Goal: Check status: Check status

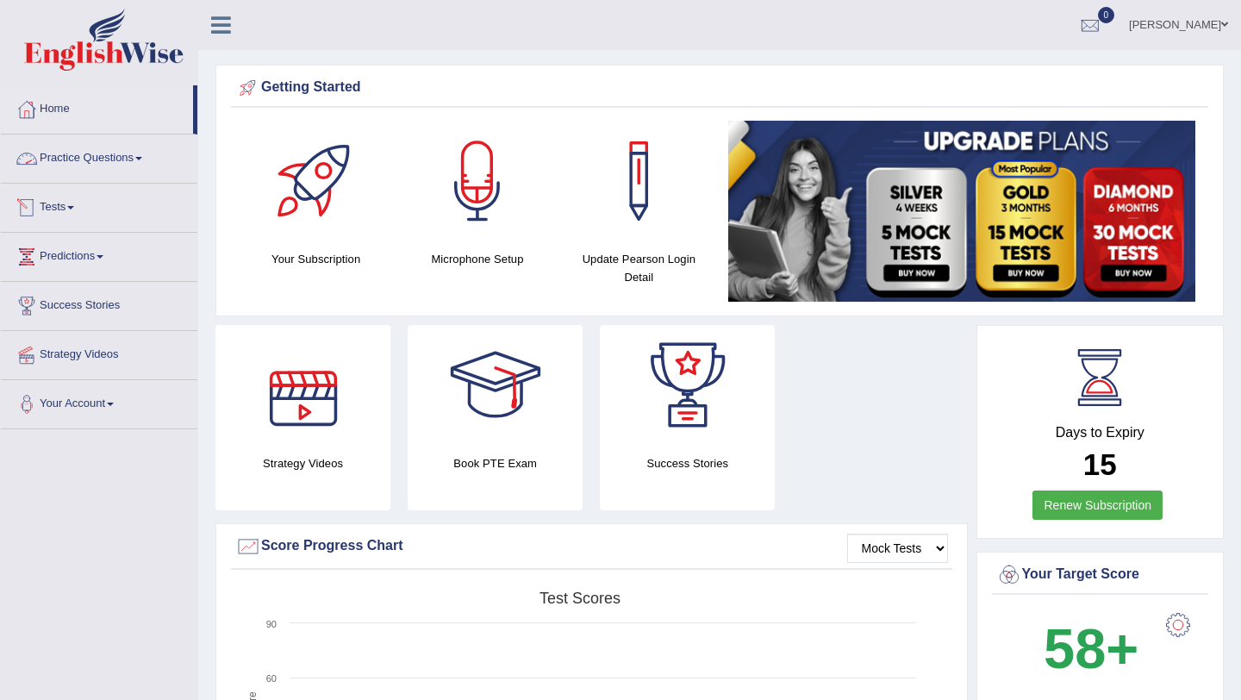
click at [73, 203] on link "Tests" at bounding box center [99, 205] width 197 height 43
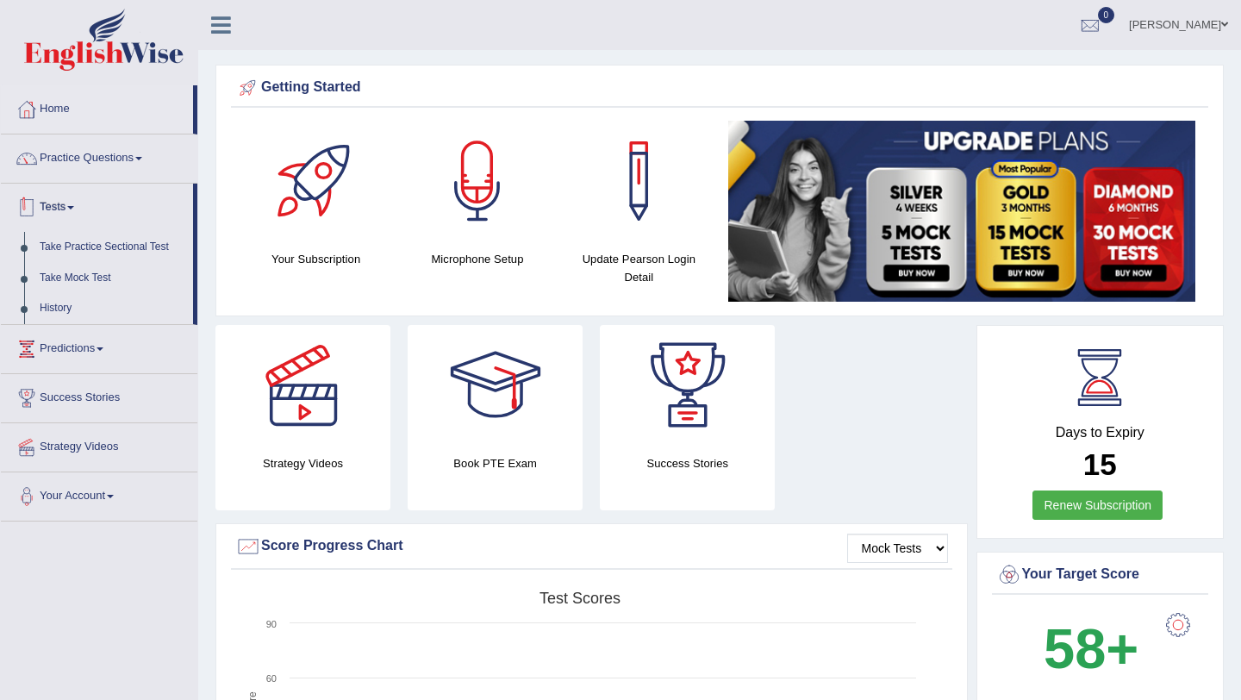
click at [77, 204] on link "Tests" at bounding box center [97, 205] width 192 height 43
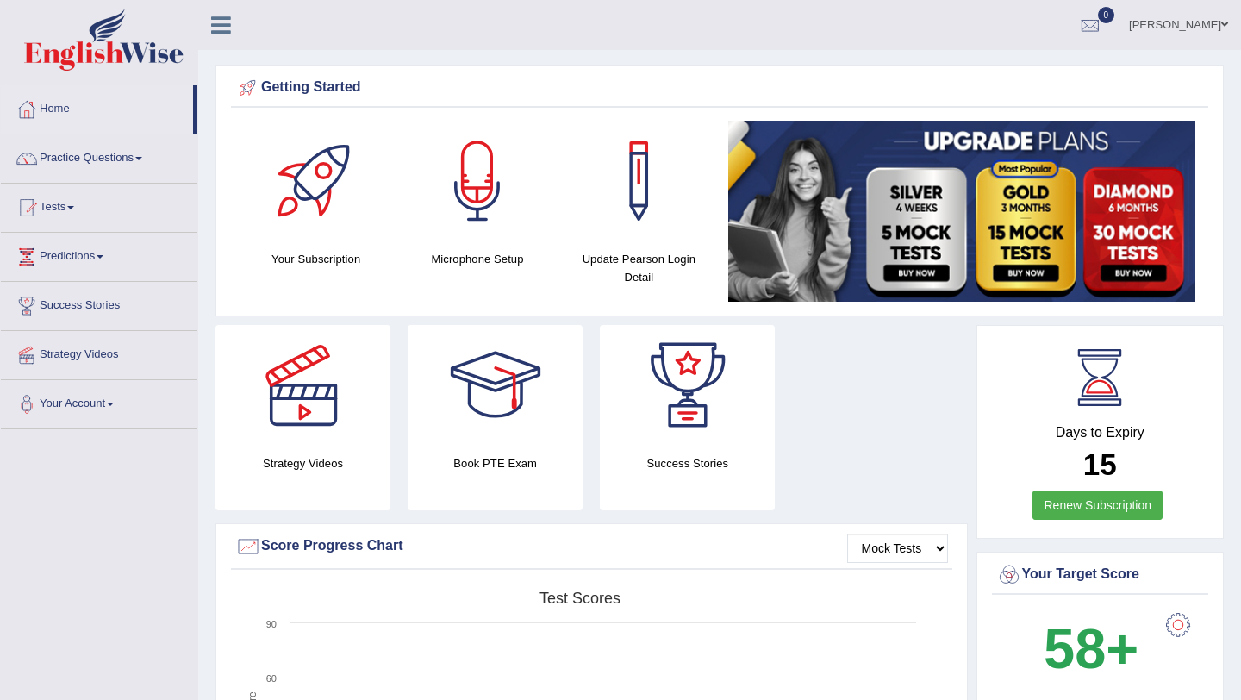
click at [82, 209] on link "Tests" at bounding box center [99, 205] width 197 height 43
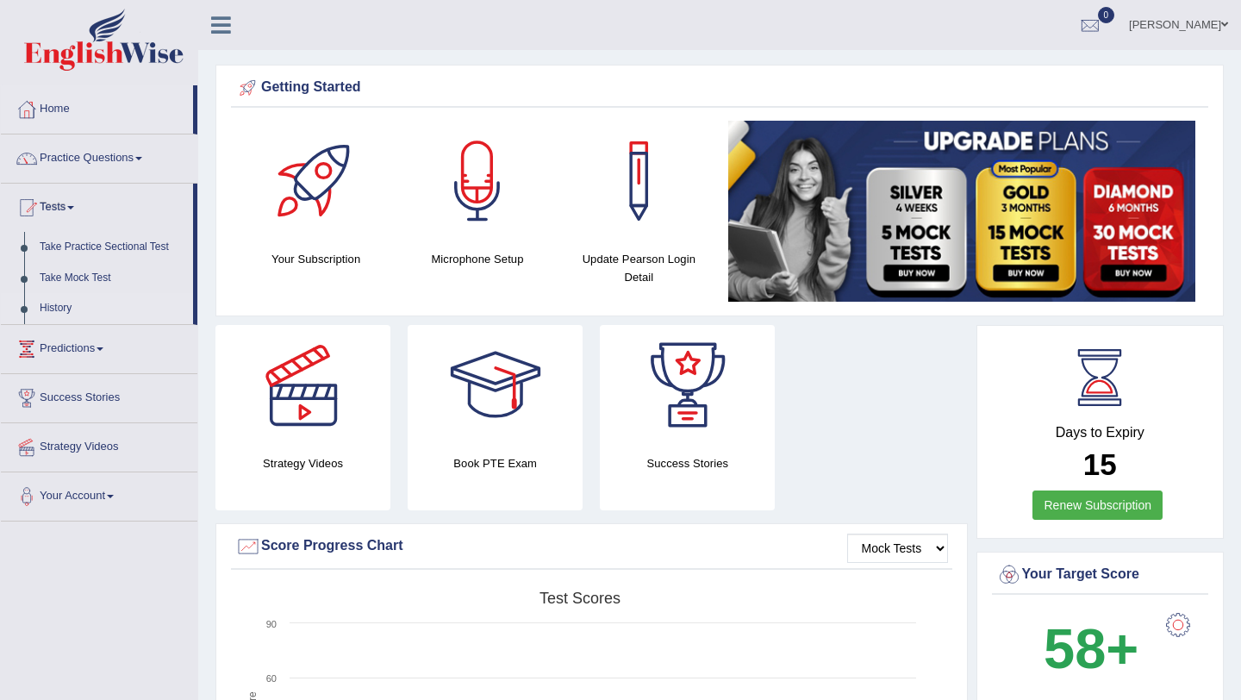
click at [64, 310] on link "History" at bounding box center [112, 308] width 161 height 31
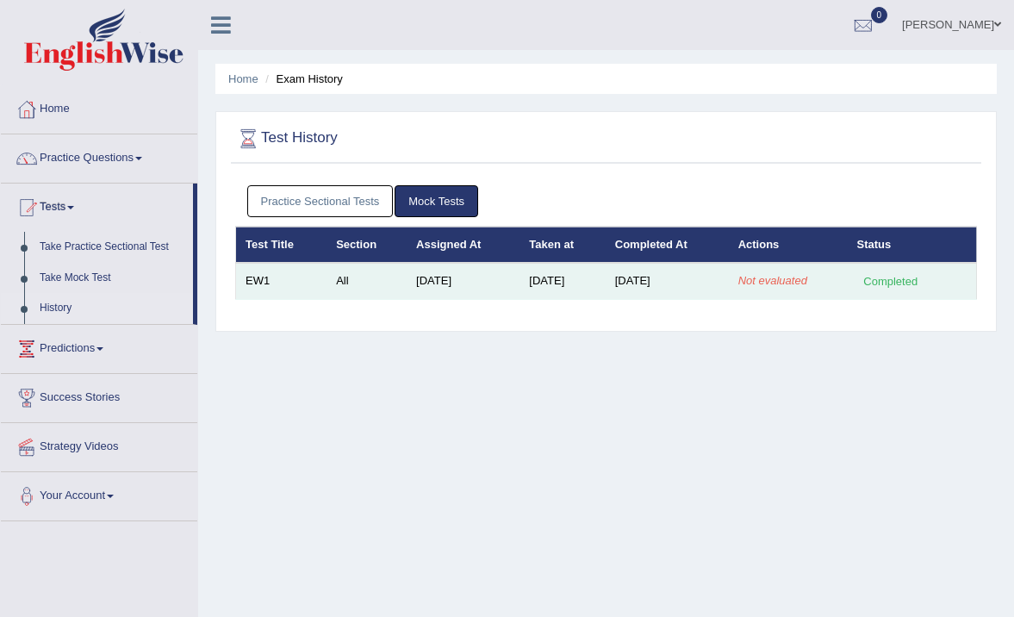
click at [779, 281] on em "Not evaluated" at bounding box center [773, 280] width 69 height 13
click at [694, 291] on td "Sep 3, 2025" at bounding box center [667, 281] width 123 height 36
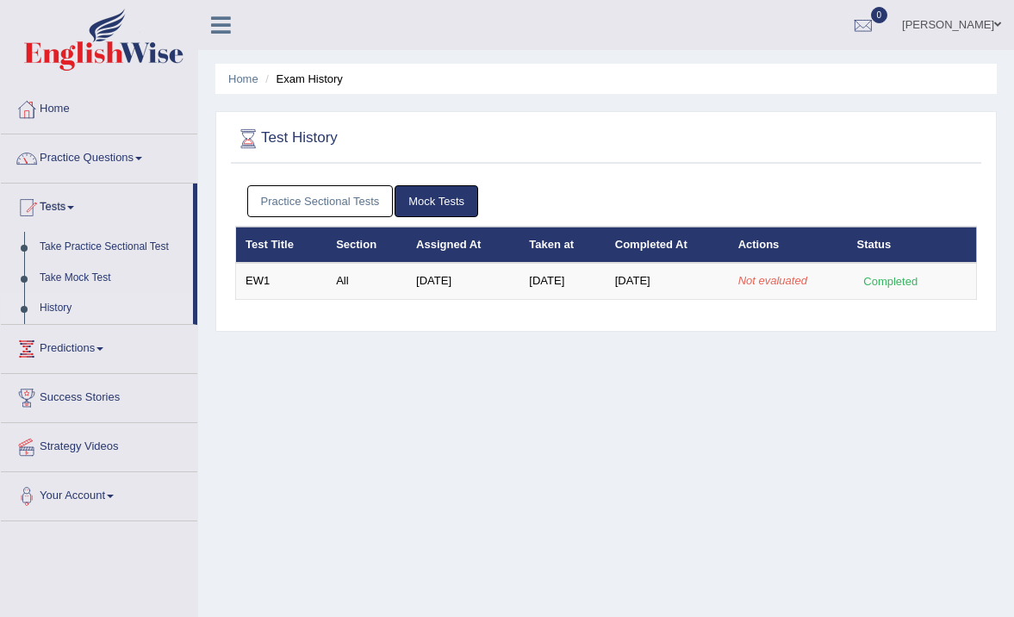
click at [367, 207] on link "Practice Sectional Tests" at bounding box center [320, 201] width 147 height 32
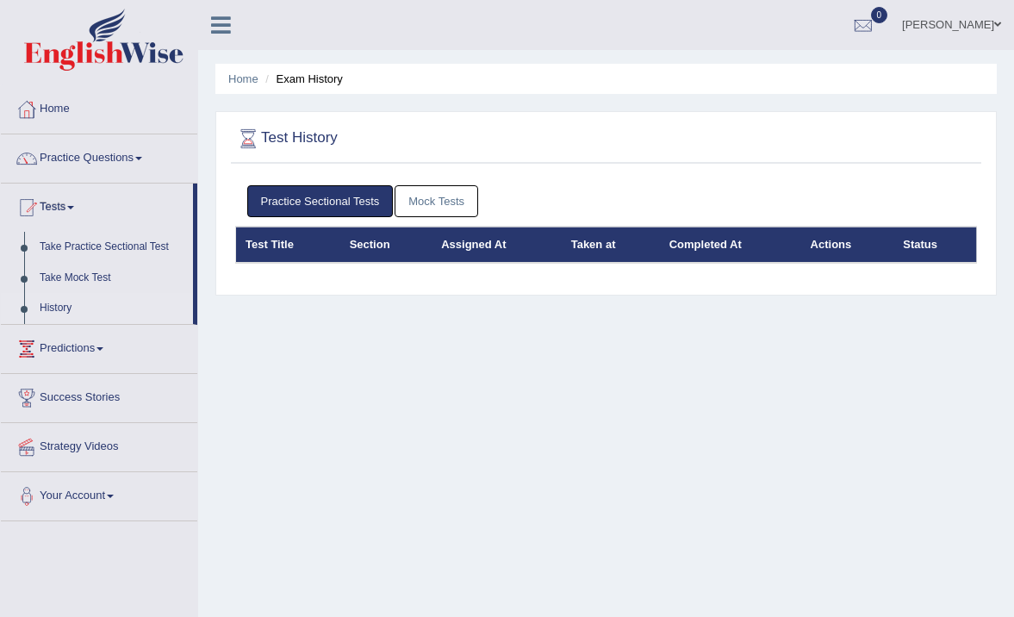
click at [437, 199] on link "Mock Tests" at bounding box center [437, 201] width 84 height 32
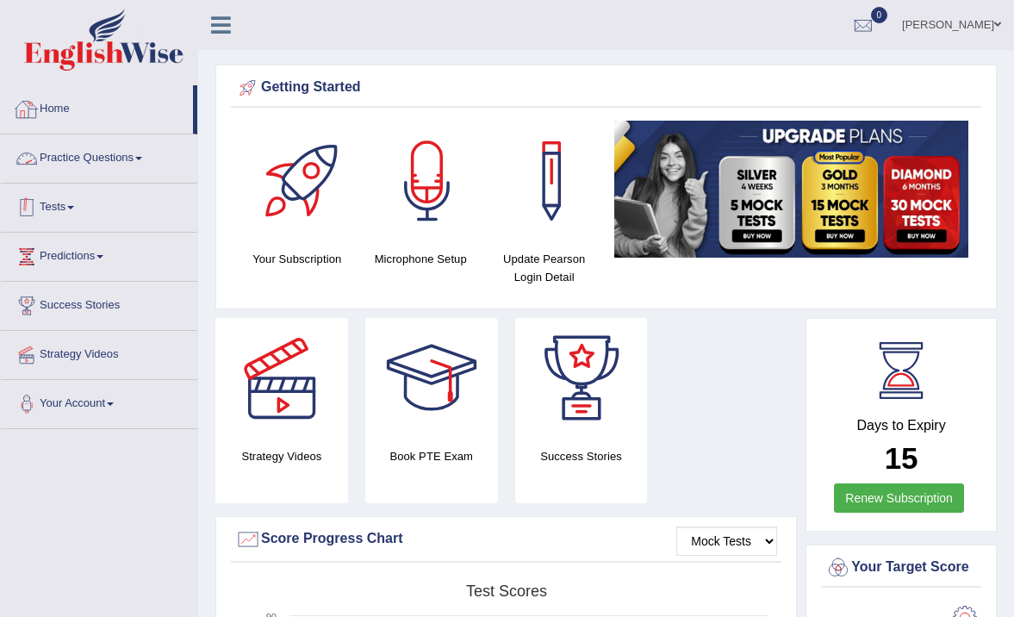
click at [57, 201] on link "Tests" at bounding box center [99, 205] width 197 height 43
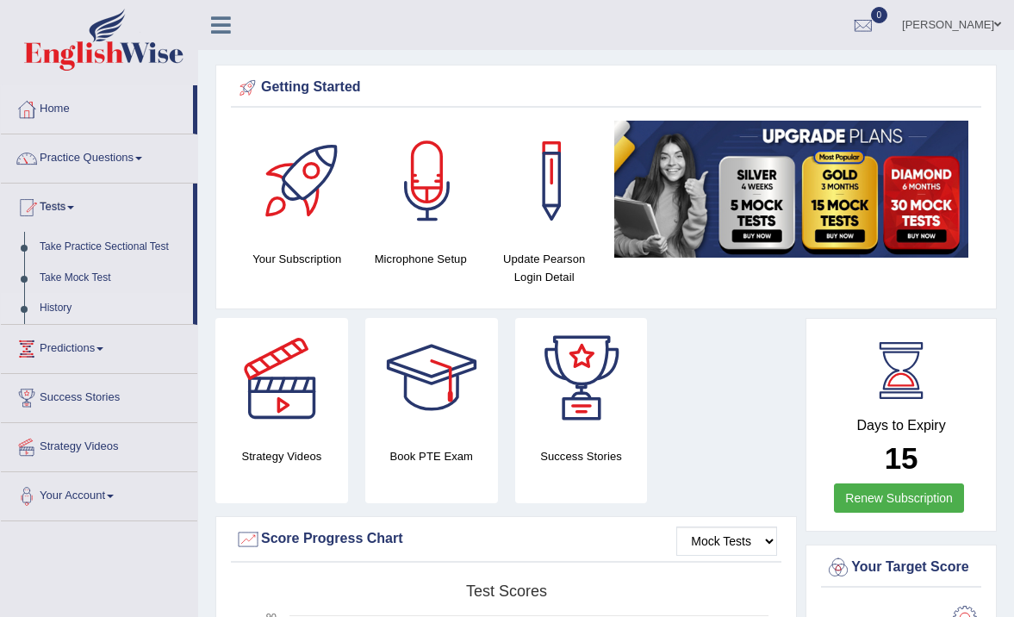
click at [69, 309] on link "History" at bounding box center [112, 308] width 161 height 31
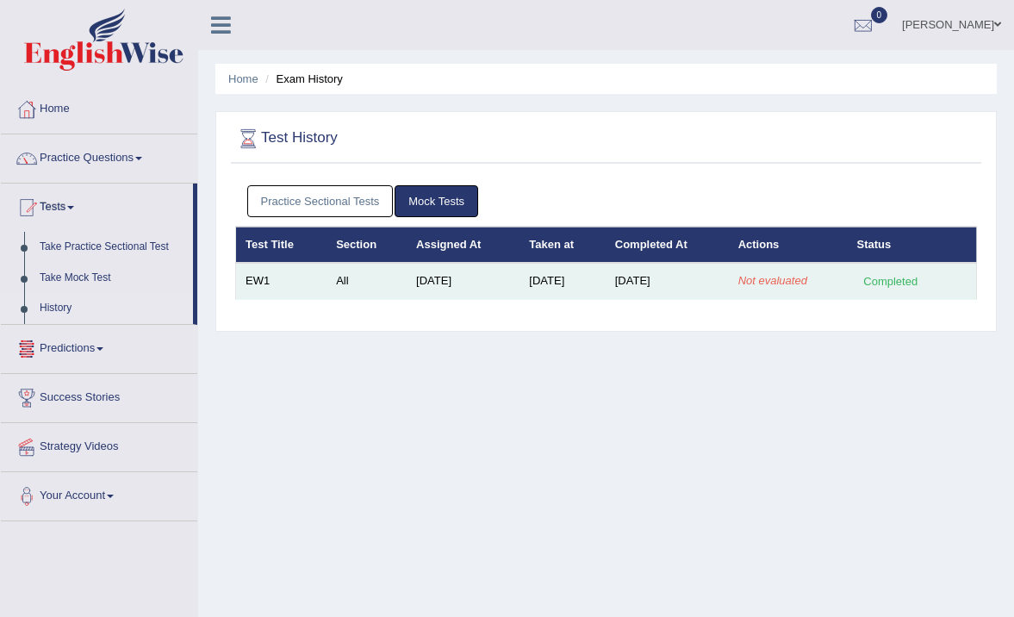
click at [769, 284] on em "Not evaluated" at bounding box center [773, 280] width 69 height 13
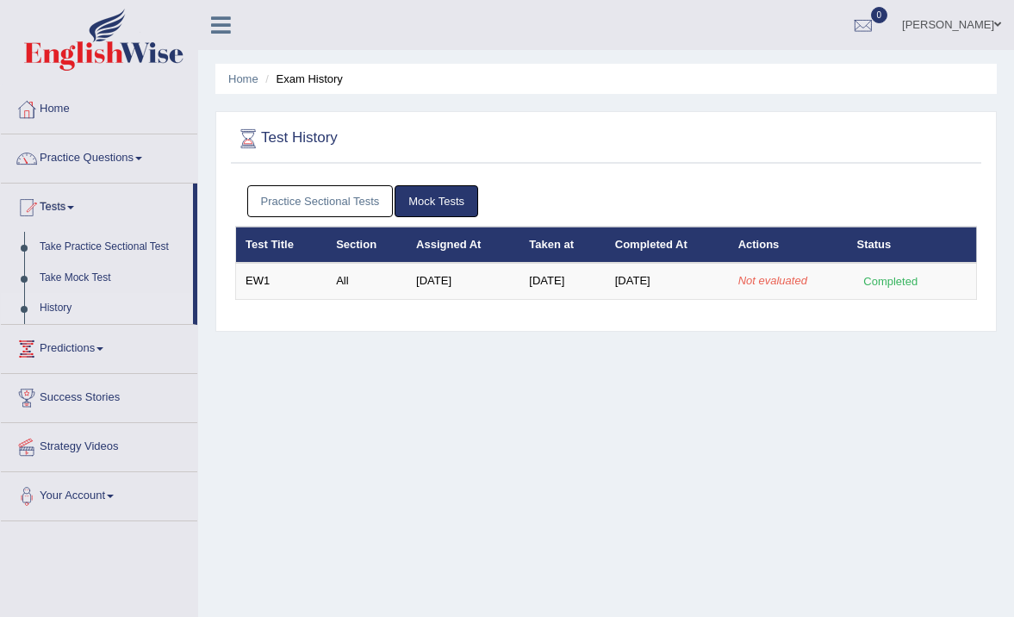
click at [491, 389] on div "Home Exam History Test History Practice Sectional Tests Mock Tests Test Title S…" at bounding box center [606, 431] width 816 height 862
click at [100, 313] on link "History" at bounding box center [112, 308] width 161 height 31
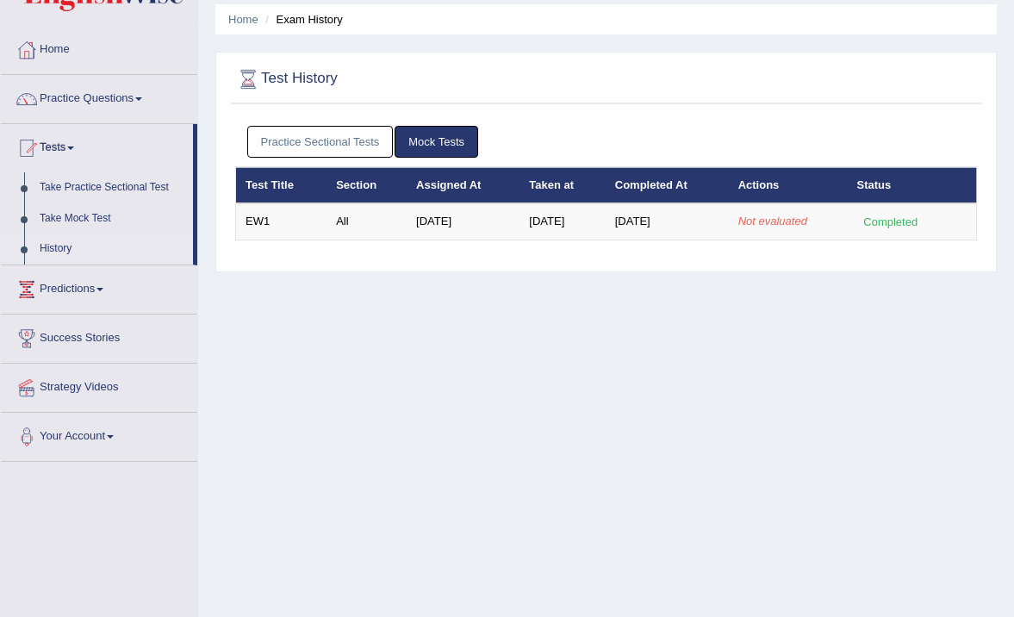
scroll to position [56, 0]
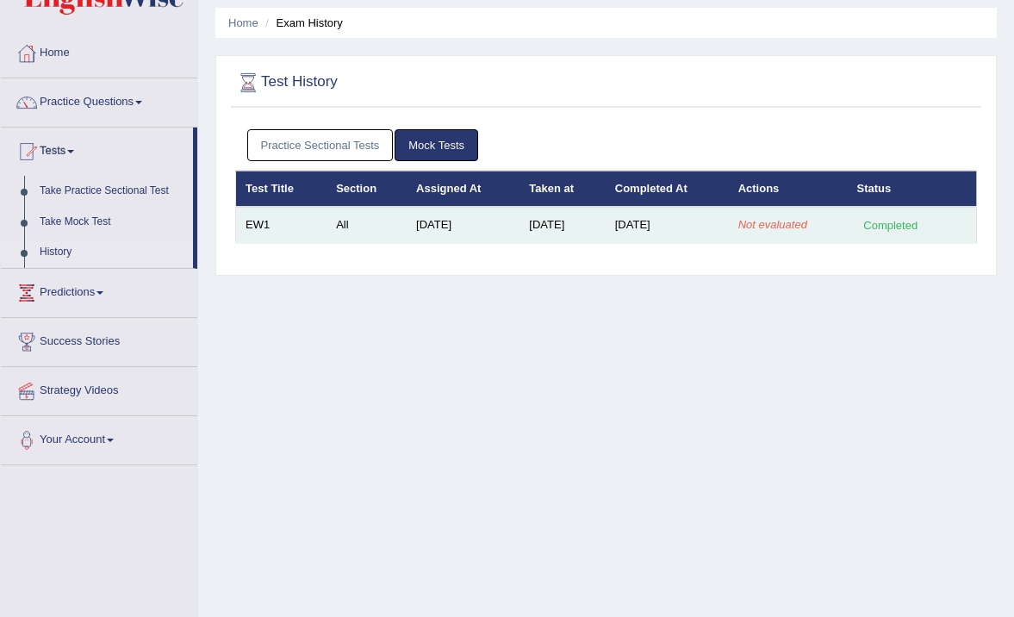
click at [892, 227] on div "Completed" at bounding box center [891, 225] width 67 height 18
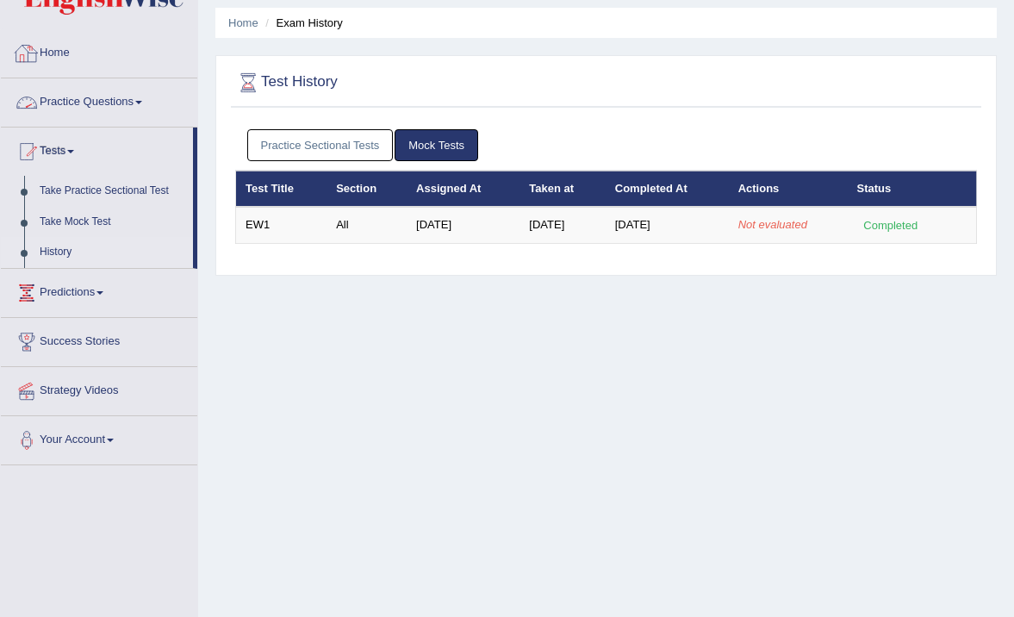
click at [69, 57] on link "Home" at bounding box center [99, 50] width 197 height 43
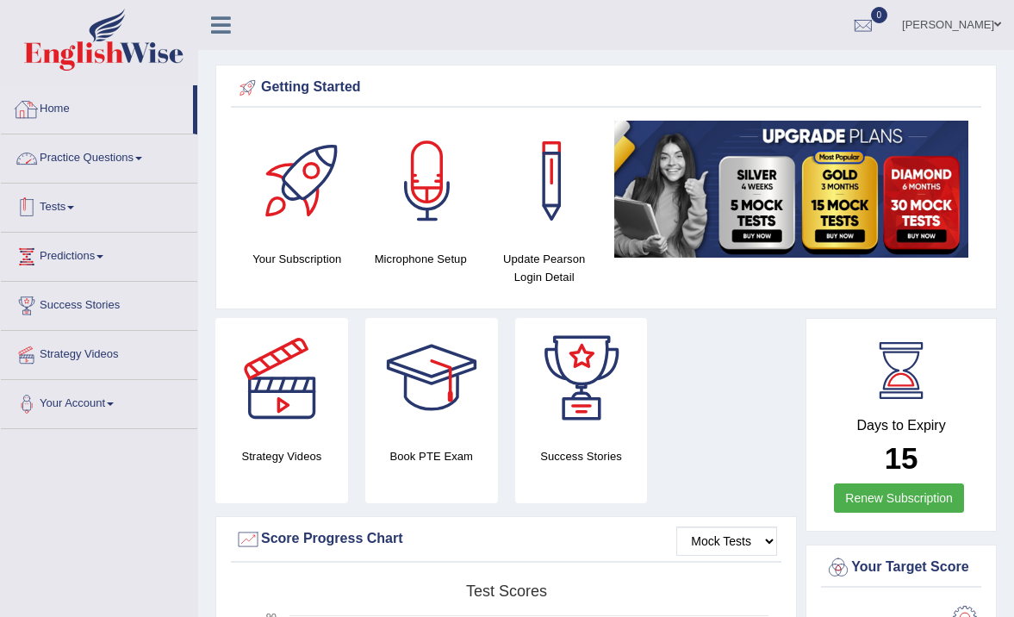
click at [66, 209] on link "Tests" at bounding box center [99, 205] width 197 height 43
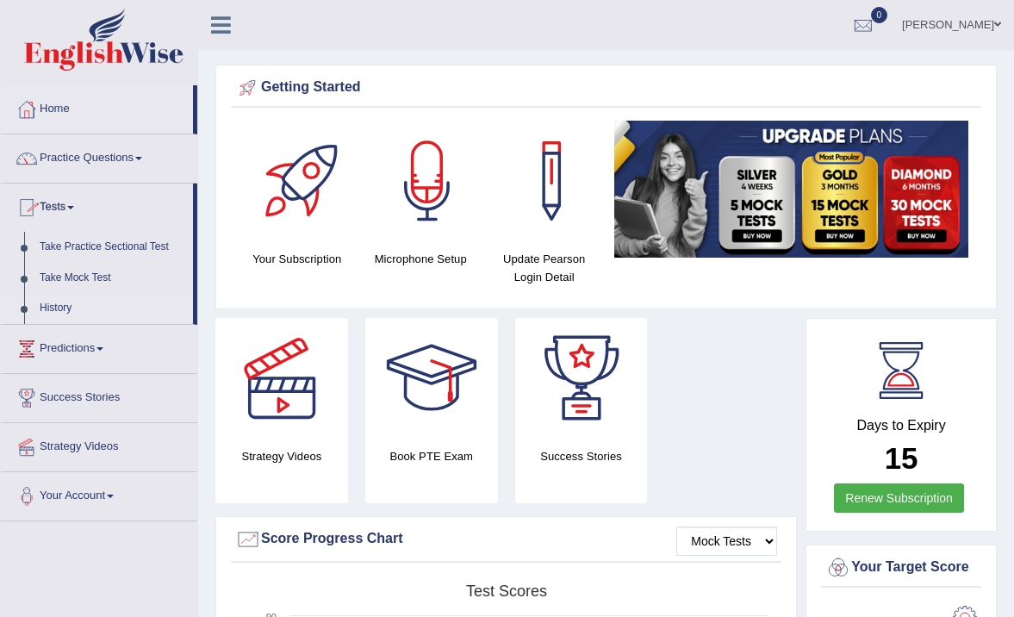
click at [67, 300] on link "History" at bounding box center [112, 308] width 161 height 31
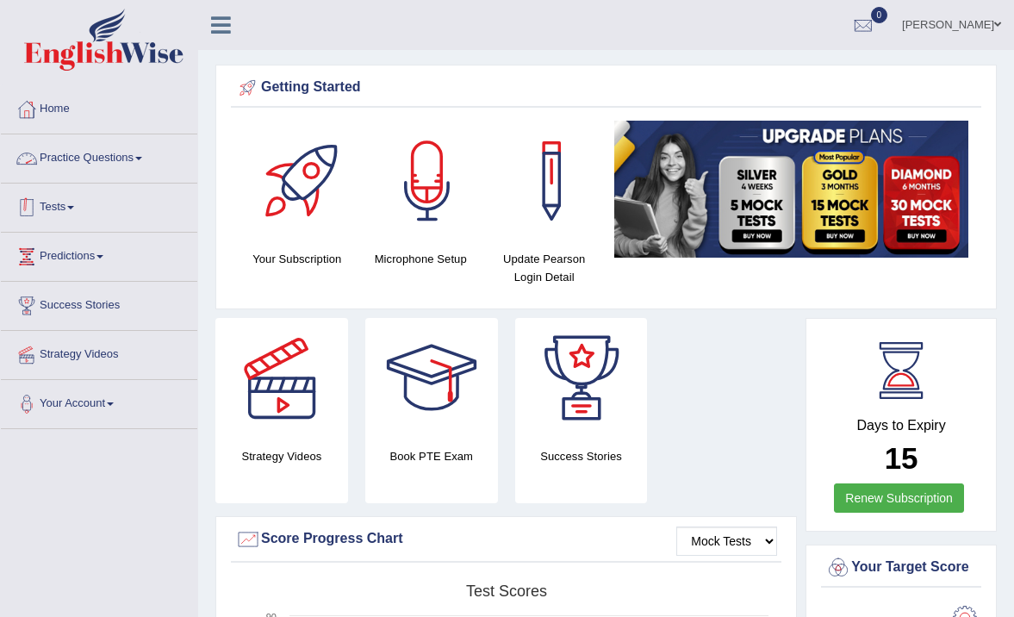
click at [71, 207] on link "Tests" at bounding box center [99, 205] width 197 height 43
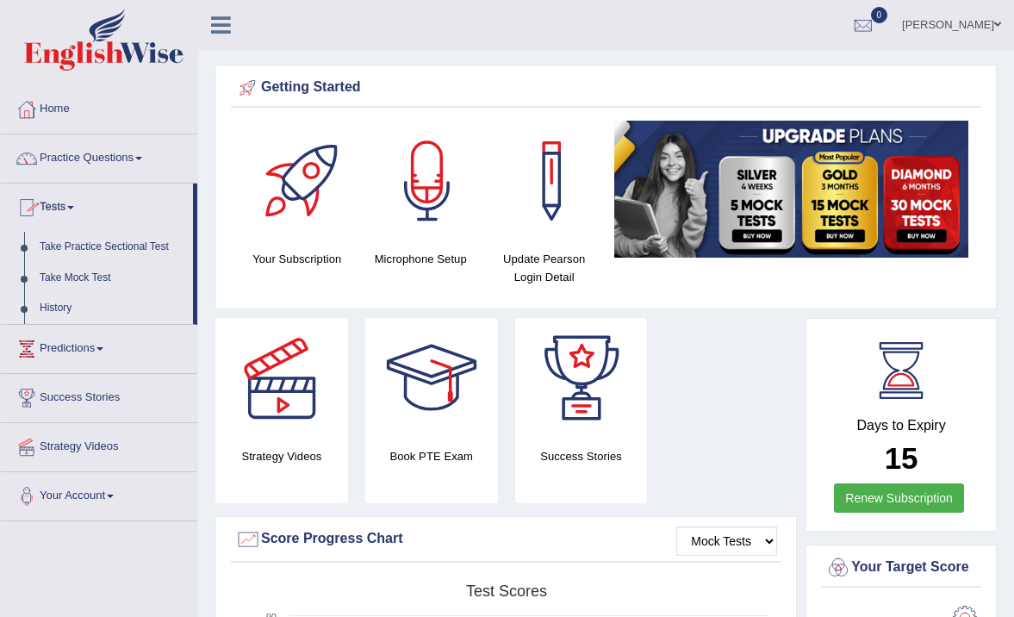
click at [71, 303] on link "History" at bounding box center [112, 308] width 161 height 31
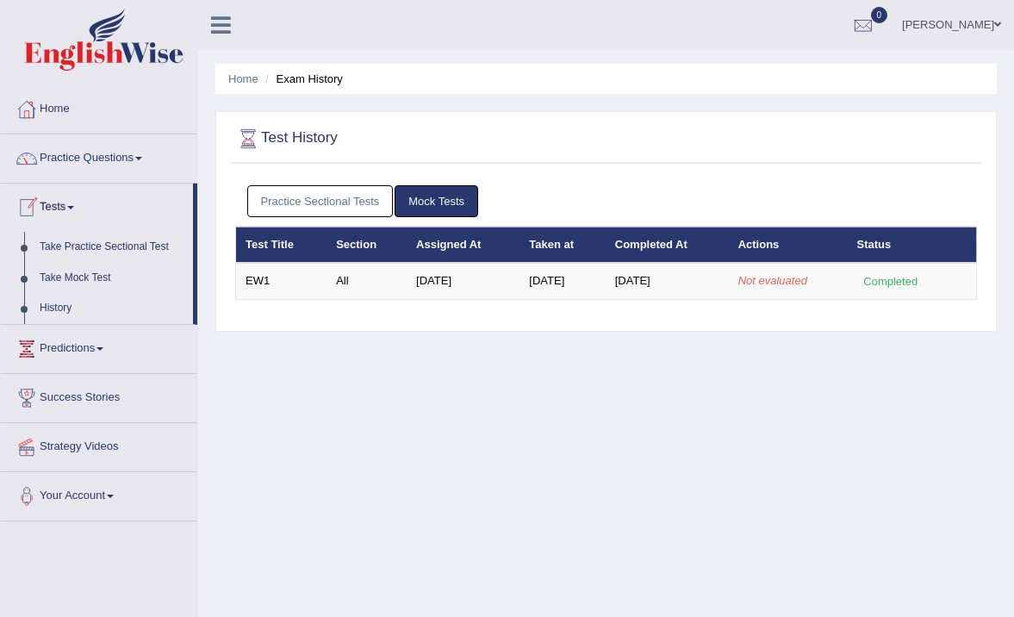
click at [67, 300] on link "History" at bounding box center [112, 308] width 161 height 31
click at [67, 113] on link "Home" at bounding box center [99, 106] width 197 height 43
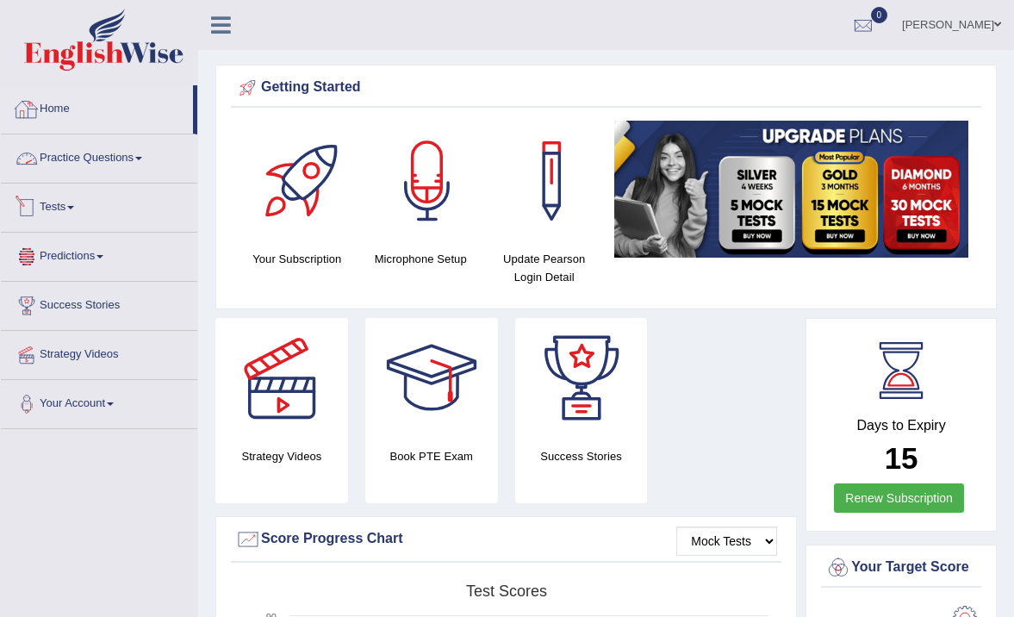
click at [50, 215] on link "Tests" at bounding box center [99, 205] width 197 height 43
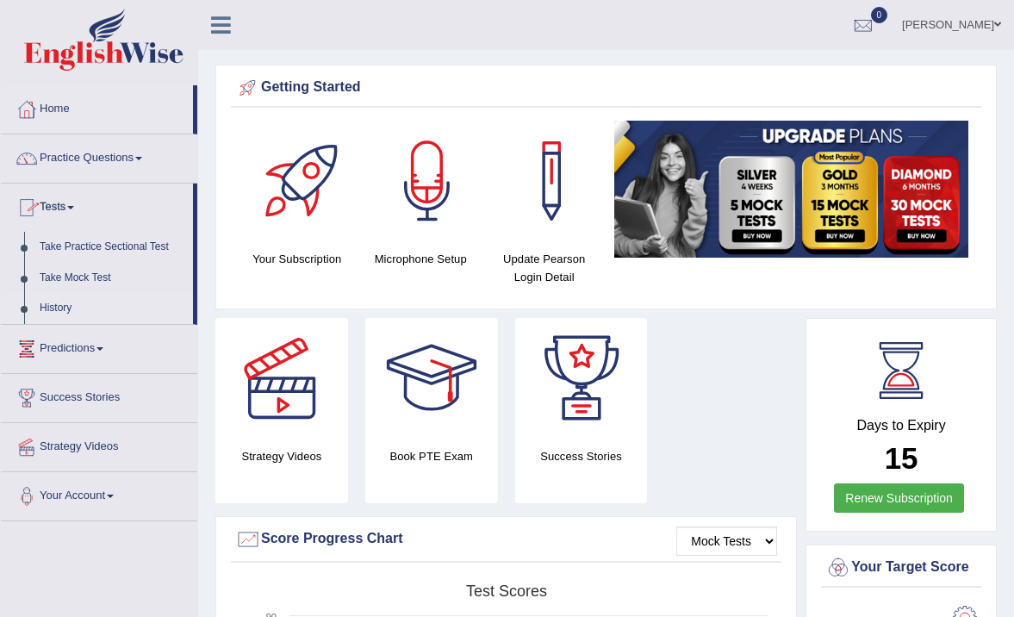
click at [72, 305] on link "History" at bounding box center [112, 308] width 161 height 31
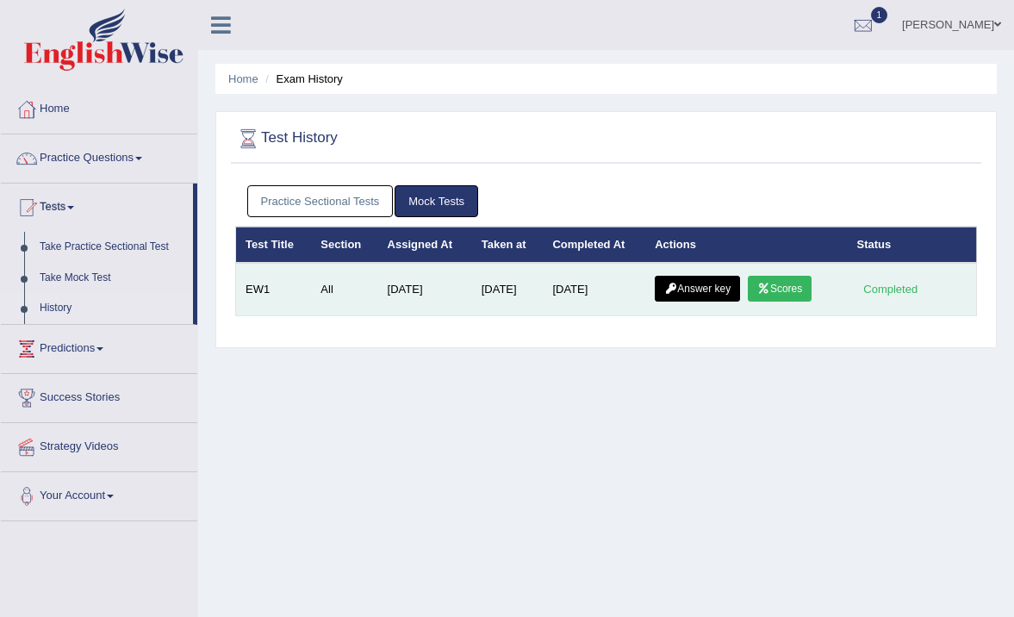
click at [779, 290] on link "Scores" at bounding box center [780, 289] width 64 height 26
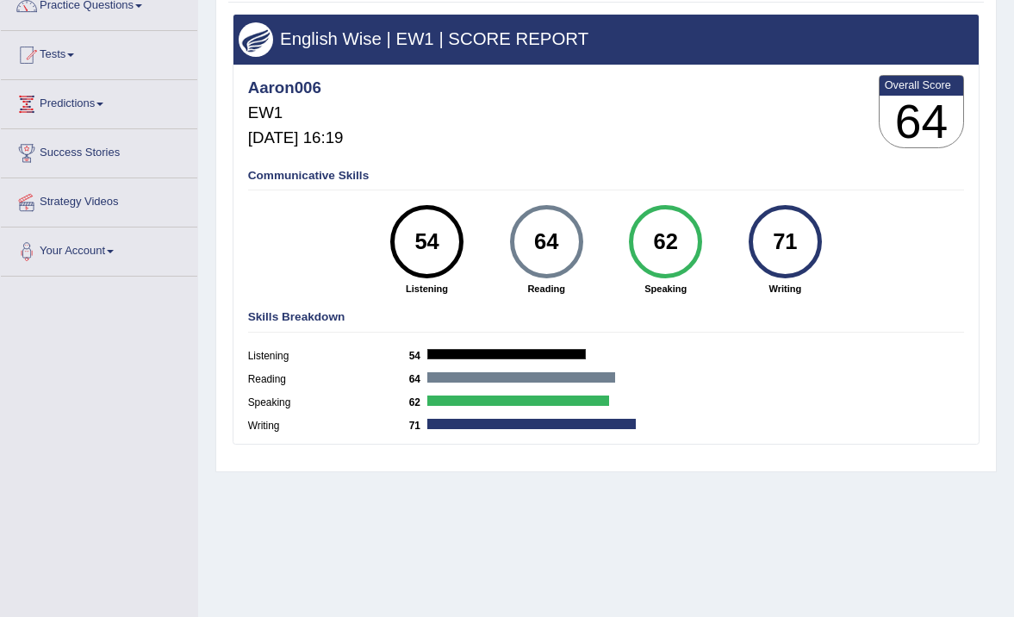
scroll to position [162, 0]
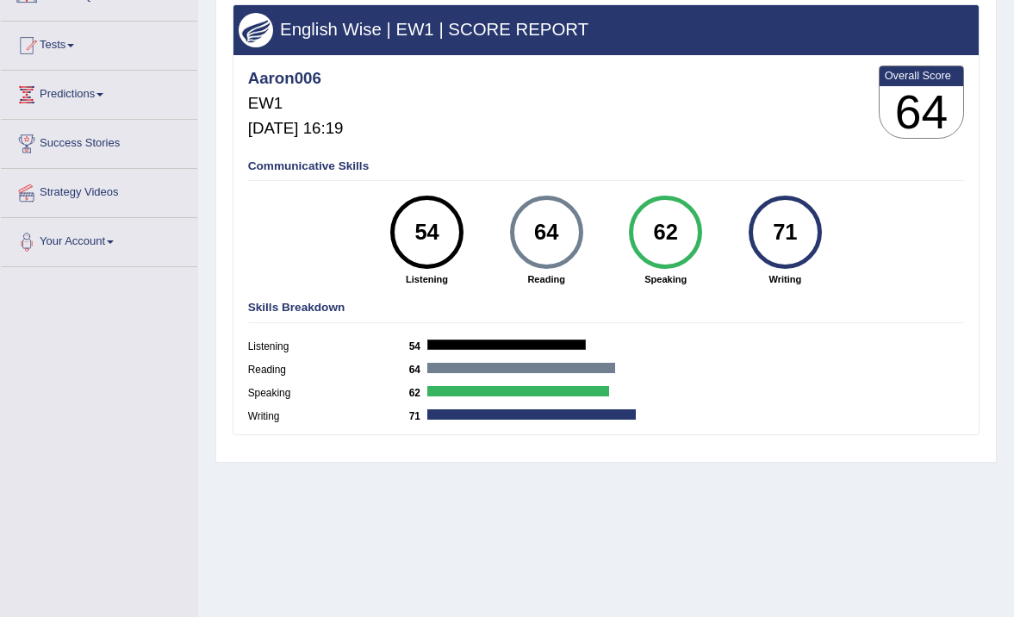
click at [415, 229] on div "54" at bounding box center [426, 233] width 53 height 62
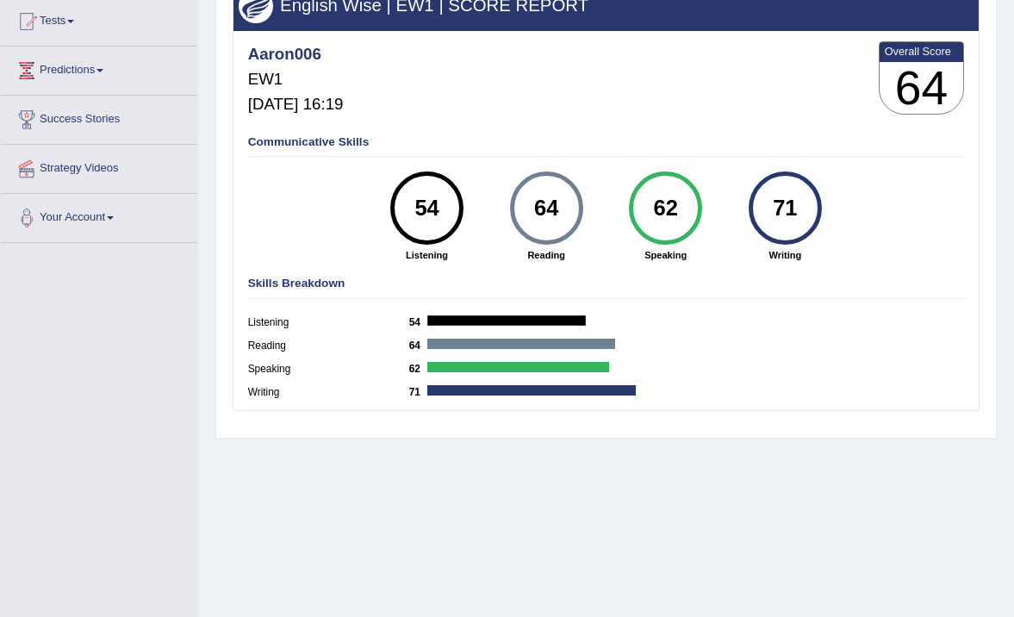
click at [578, 320] on div at bounding box center [507, 320] width 159 height 10
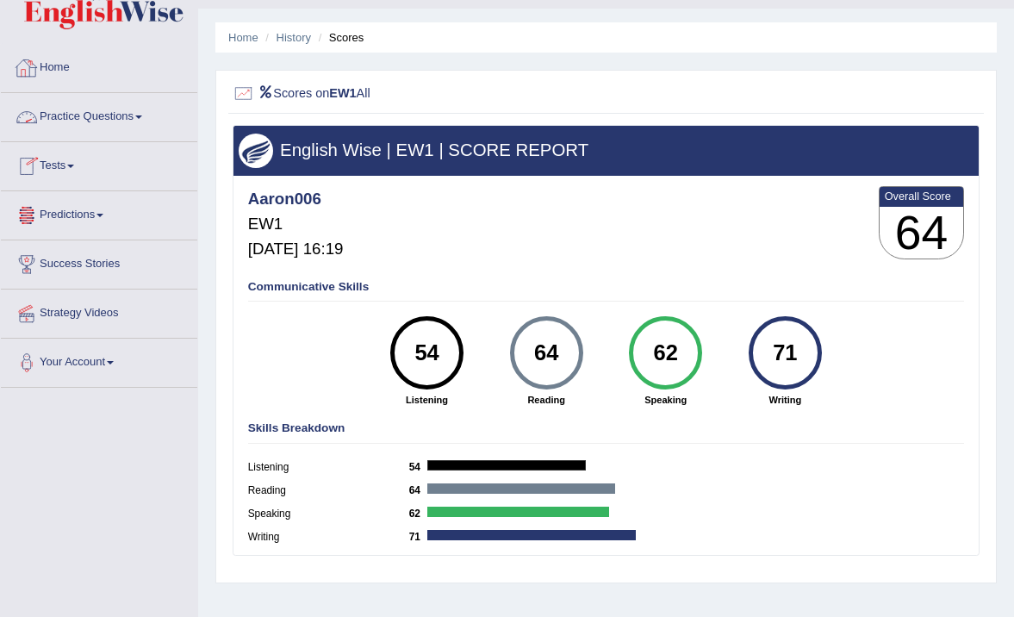
scroll to position [36, 0]
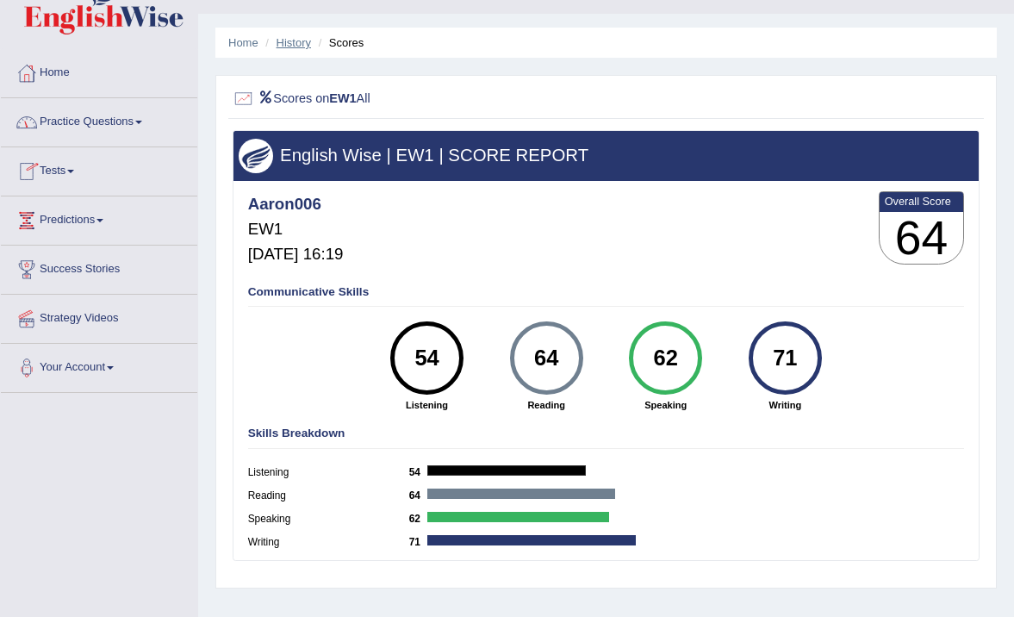
click at [308, 41] on link "History" at bounding box center [294, 42] width 34 height 13
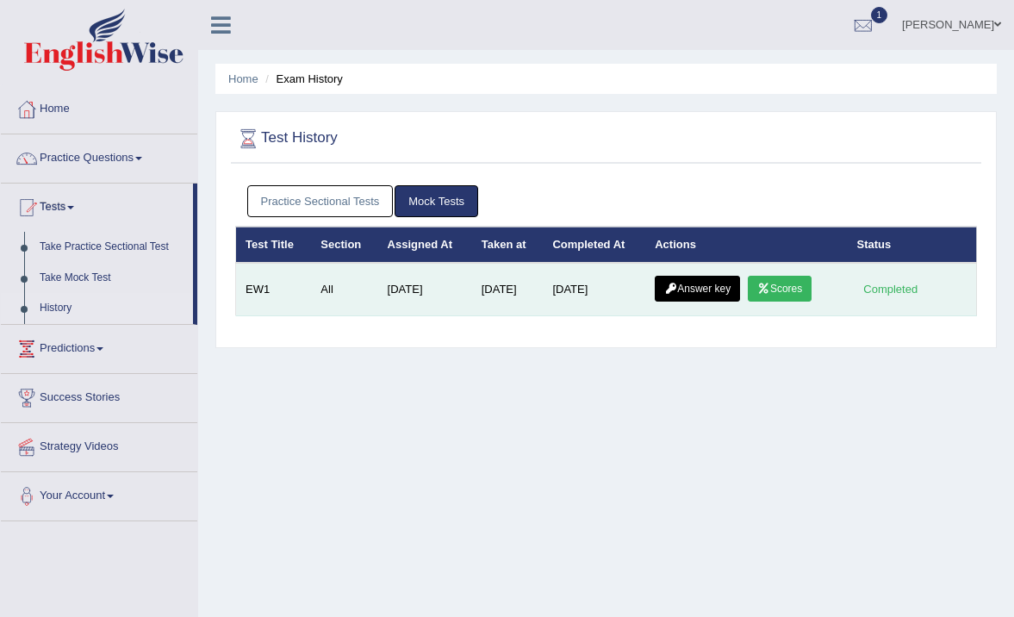
click at [692, 285] on link "Answer key" at bounding box center [697, 289] width 85 height 26
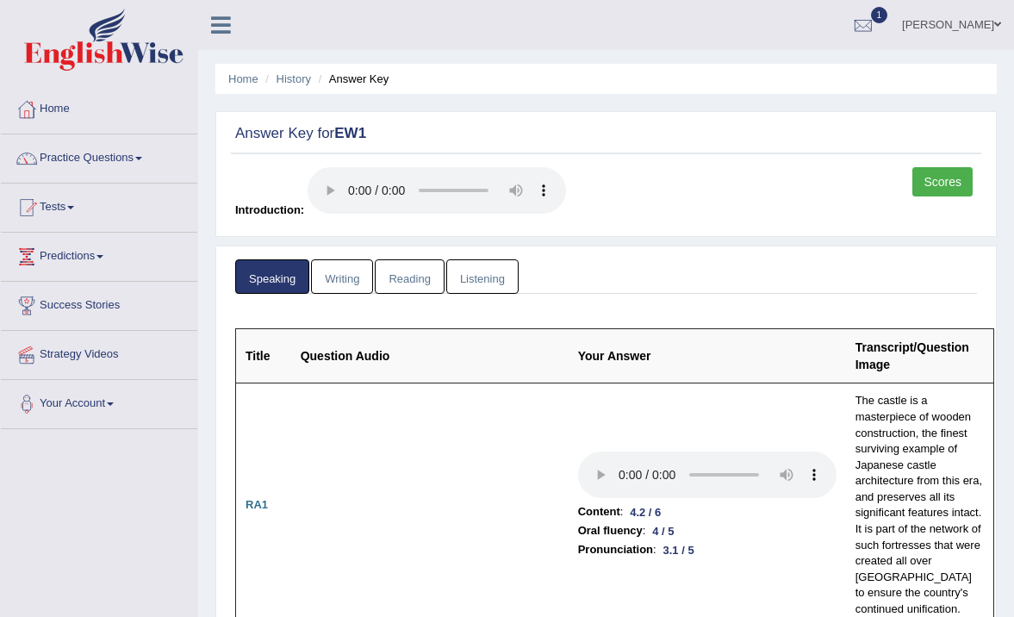
click at [475, 280] on link "Listening" at bounding box center [482, 276] width 72 height 35
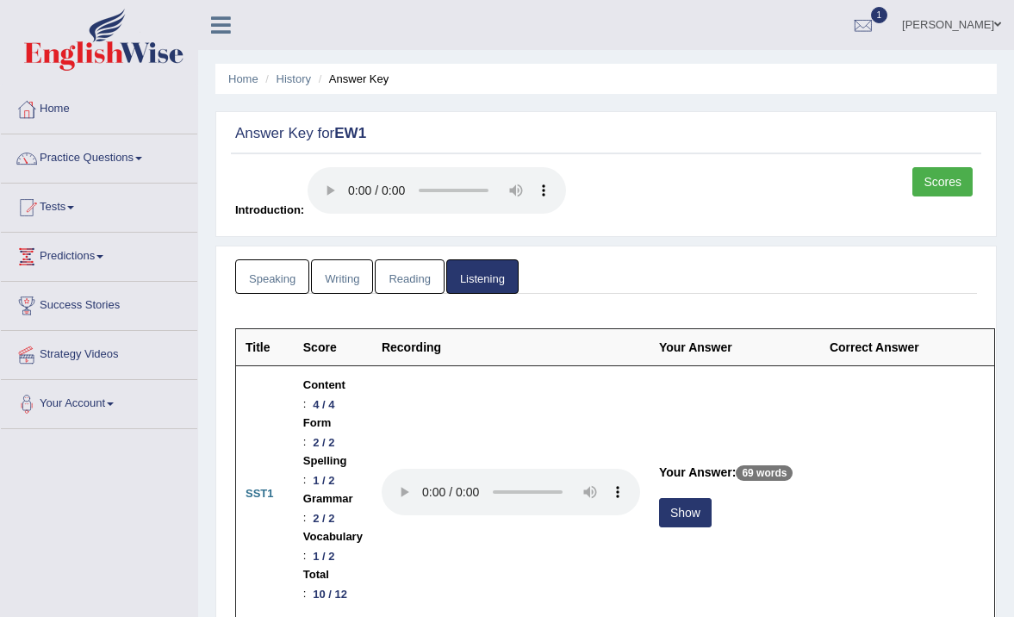
click at [403, 269] on link "Reading" at bounding box center [409, 276] width 69 height 35
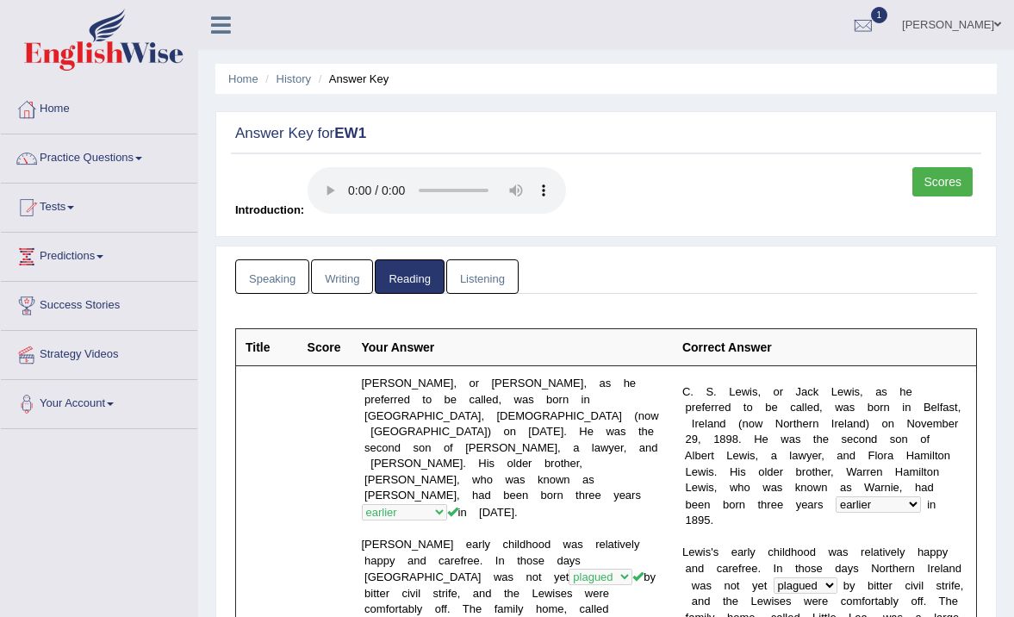
click at [334, 283] on link "Writing" at bounding box center [342, 276] width 62 height 35
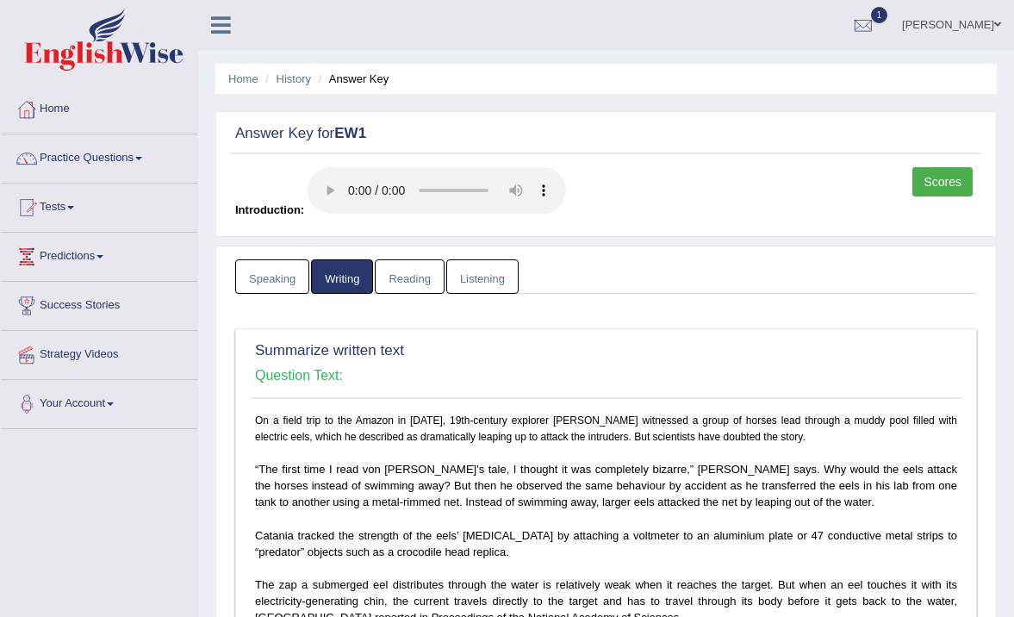
click at [283, 277] on link "Speaking" at bounding box center [272, 276] width 74 height 35
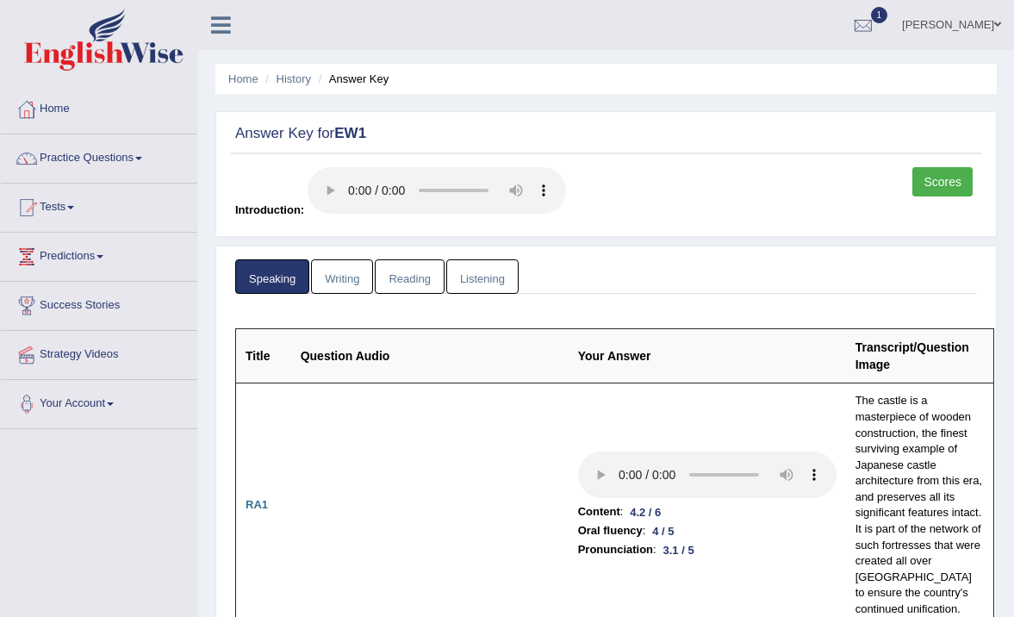
click at [930, 179] on link "Scores" at bounding box center [943, 181] width 60 height 29
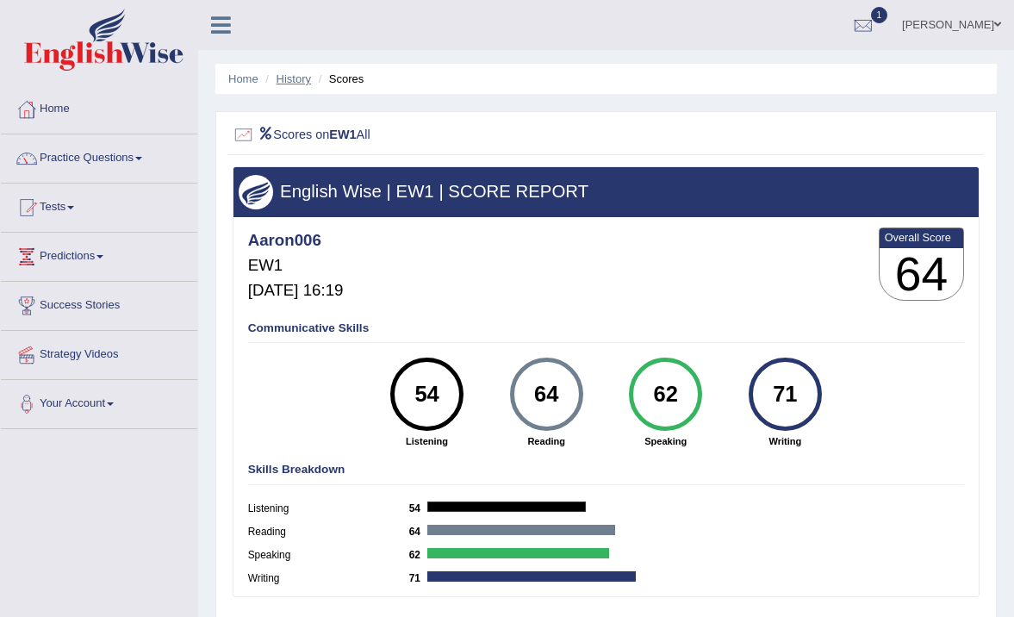
click at [303, 81] on link "History" at bounding box center [294, 78] width 34 height 13
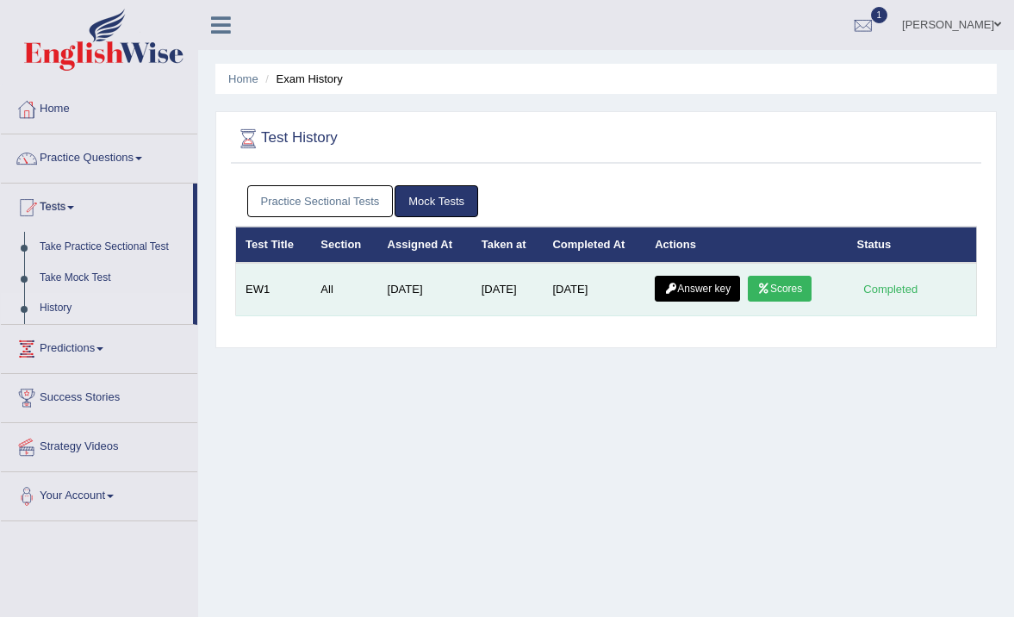
click at [683, 294] on link "Answer key" at bounding box center [697, 289] width 85 height 26
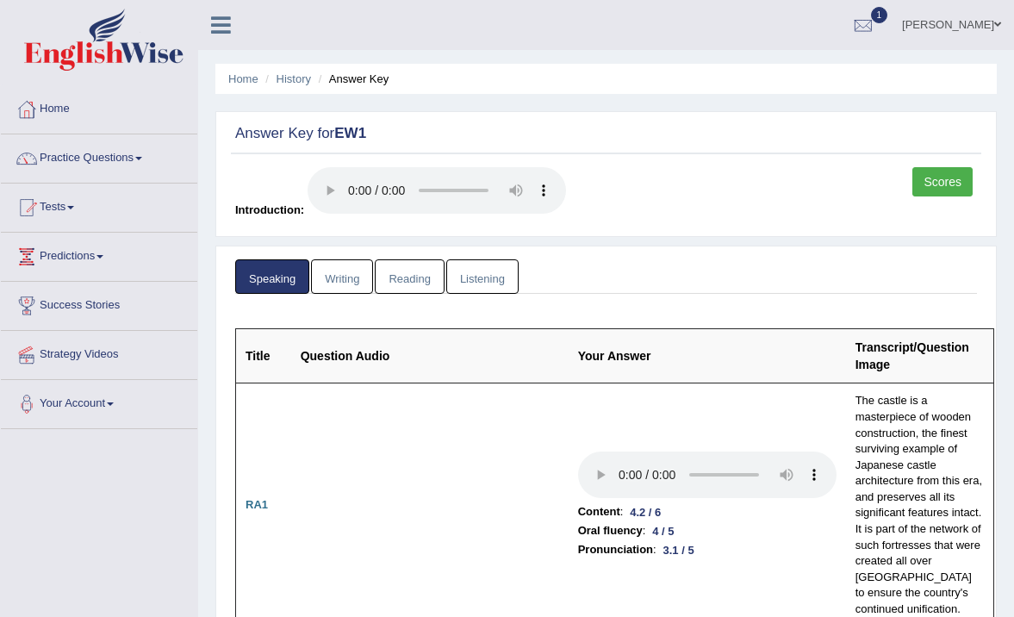
click at [353, 274] on link "Writing" at bounding box center [342, 276] width 62 height 35
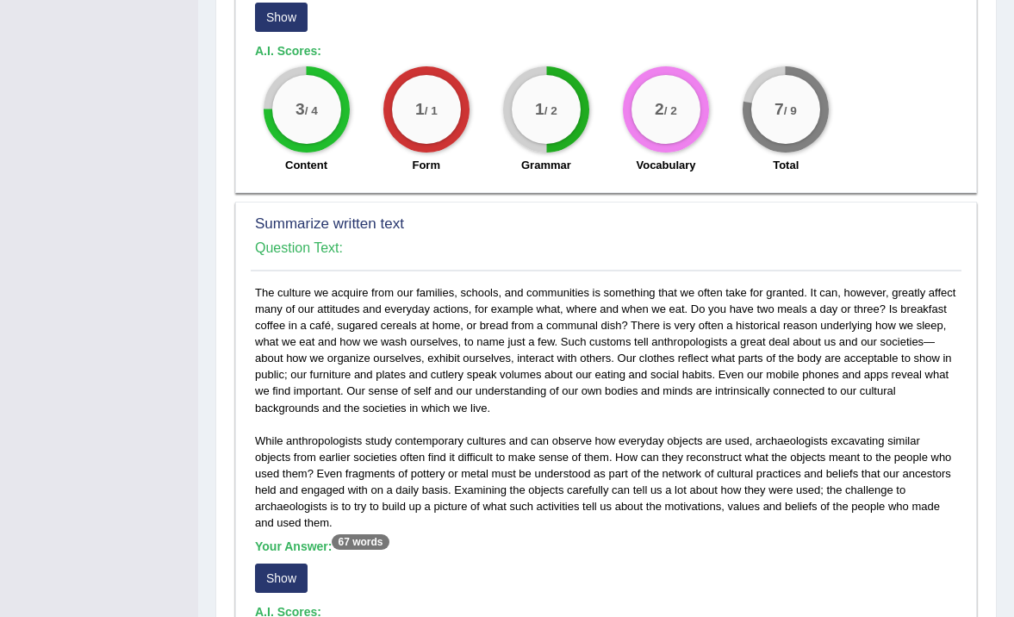
scroll to position [771, 0]
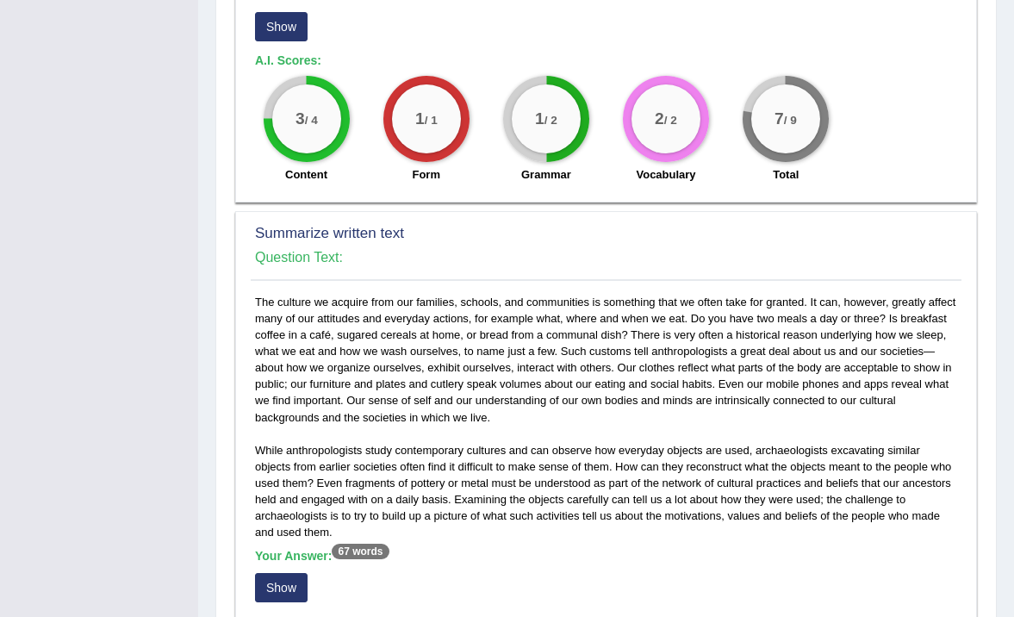
click at [298, 37] on button "Show" at bounding box center [281, 26] width 53 height 29
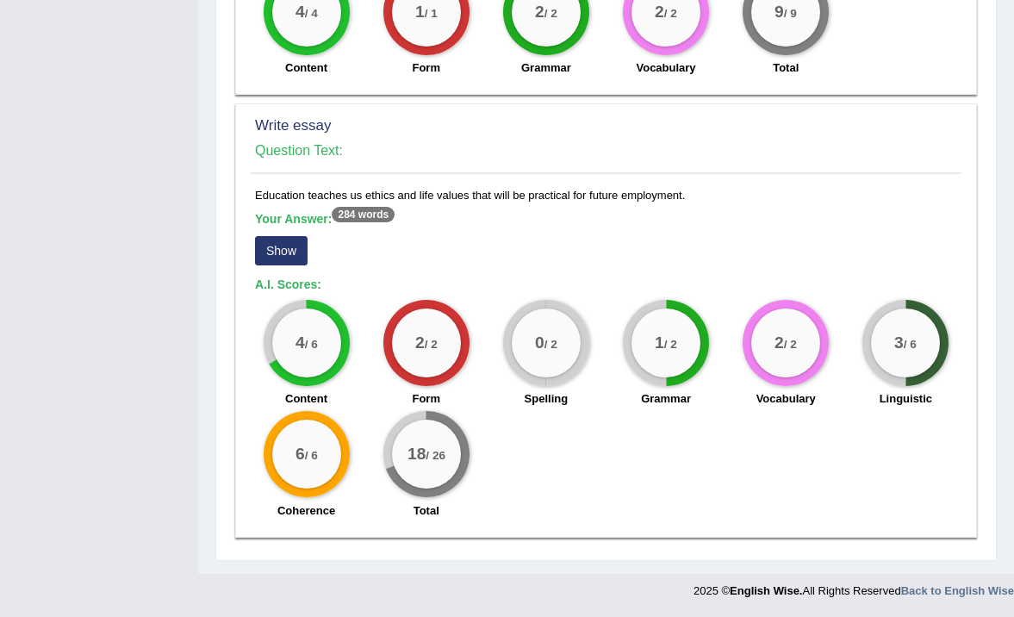
scroll to position [1464, 0]
click at [301, 265] on button "Show" at bounding box center [281, 250] width 53 height 29
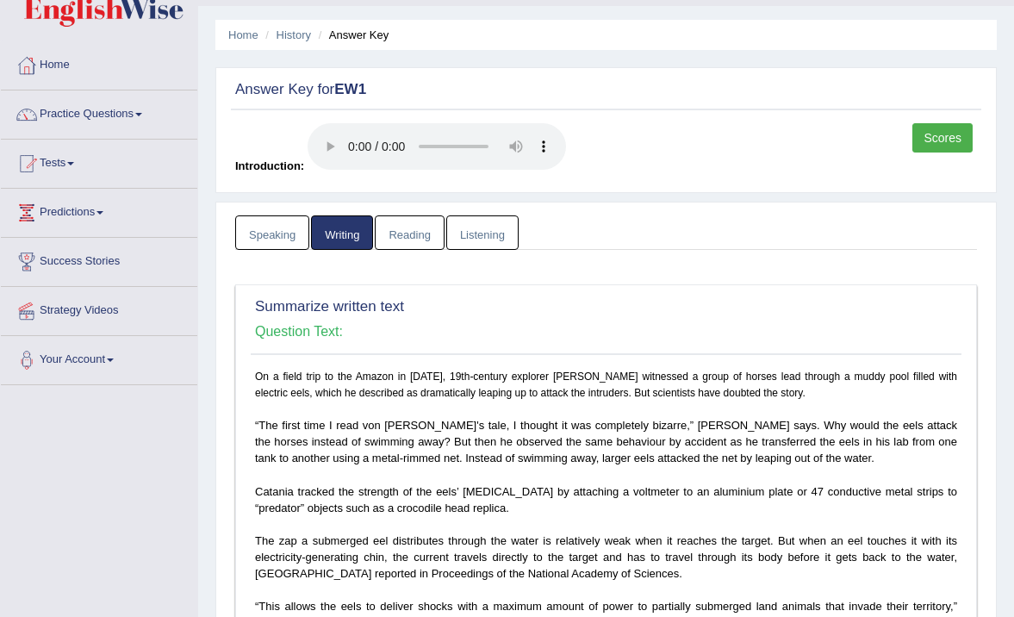
scroll to position [34, 0]
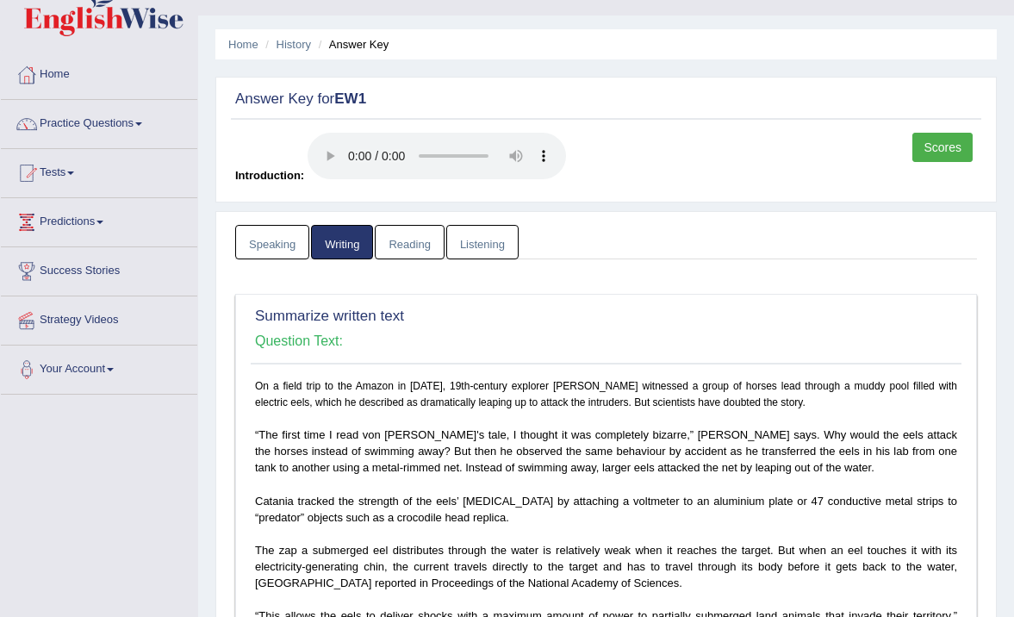
click at [437, 239] on link "Reading" at bounding box center [409, 242] width 69 height 35
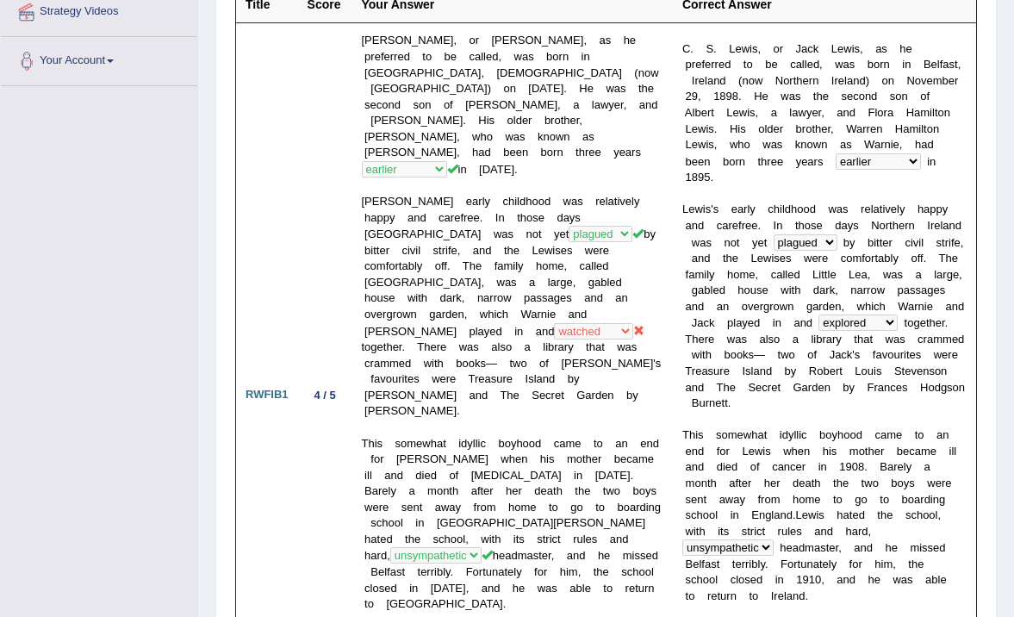
scroll to position [0, 0]
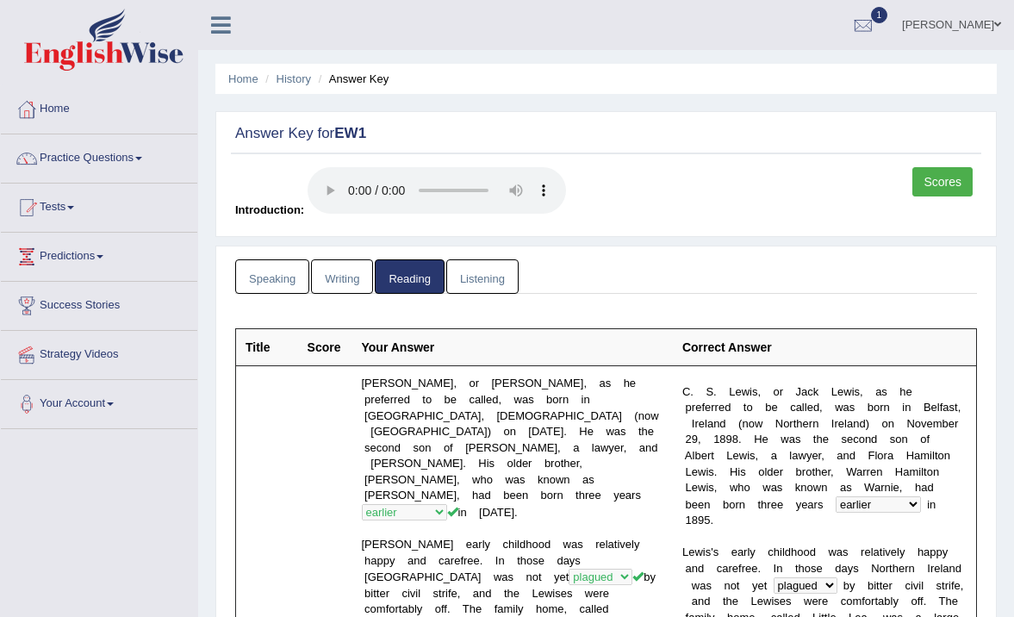
click at [478, 272] on link "Listening" at bounding box center [482, 276] width 72 height 35
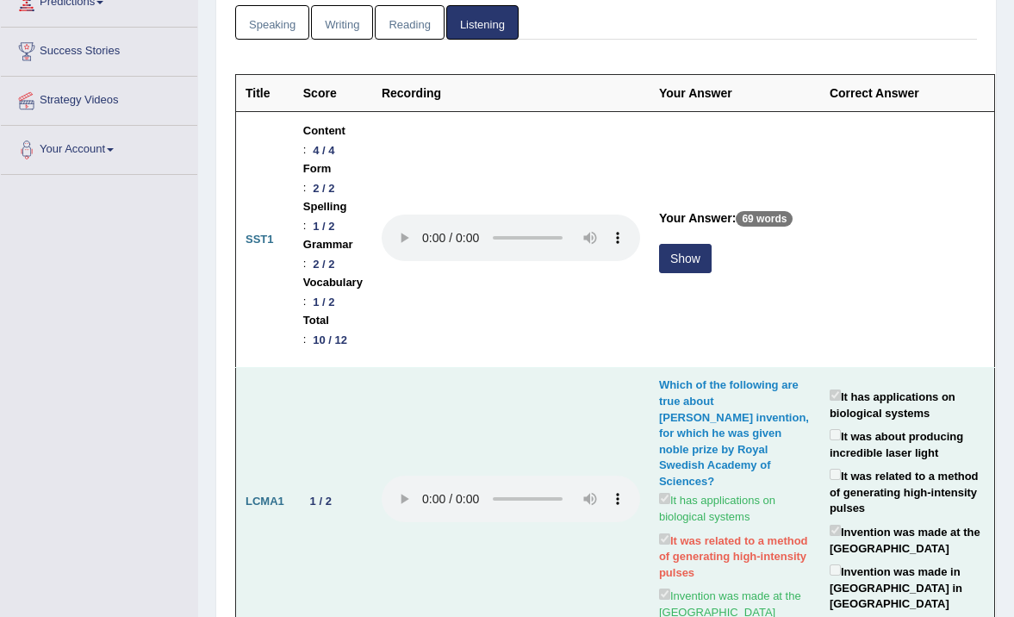
scroll to position [252, 0]
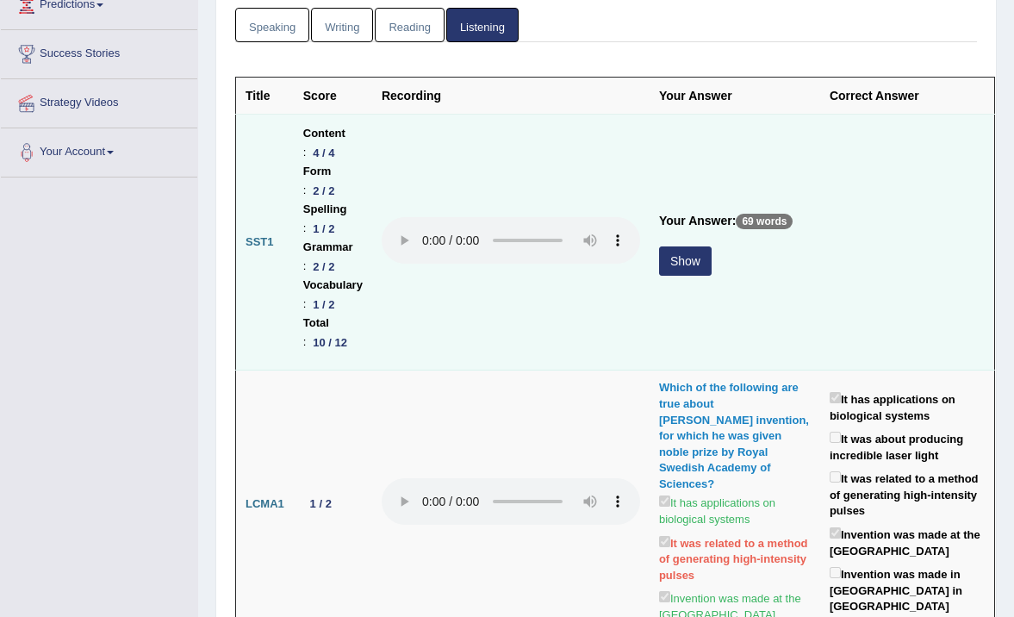
click at [704, 258] on button "Show" at bounding box center [685, 261] width 53 height 29
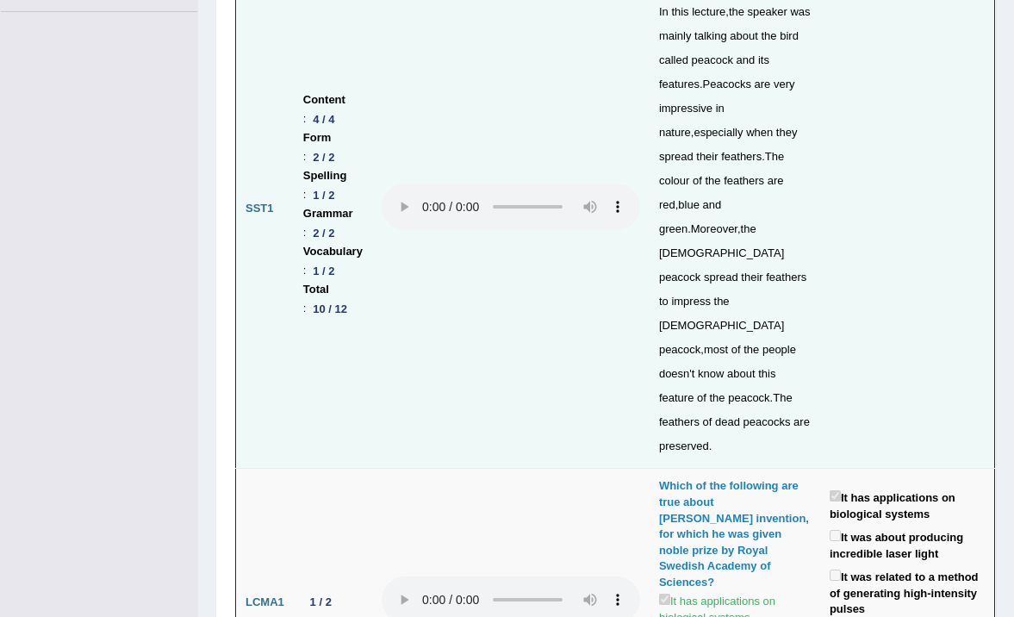
scroll to position [0, 0]
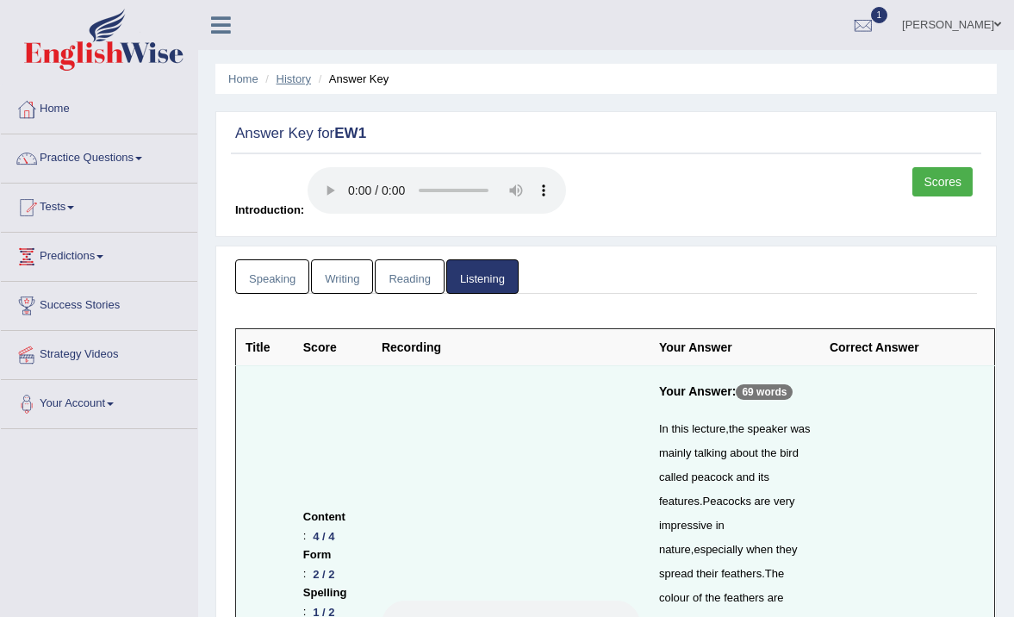
click at [297, 78] on link "History" at bounding box center [294, 78] width 34 height 13
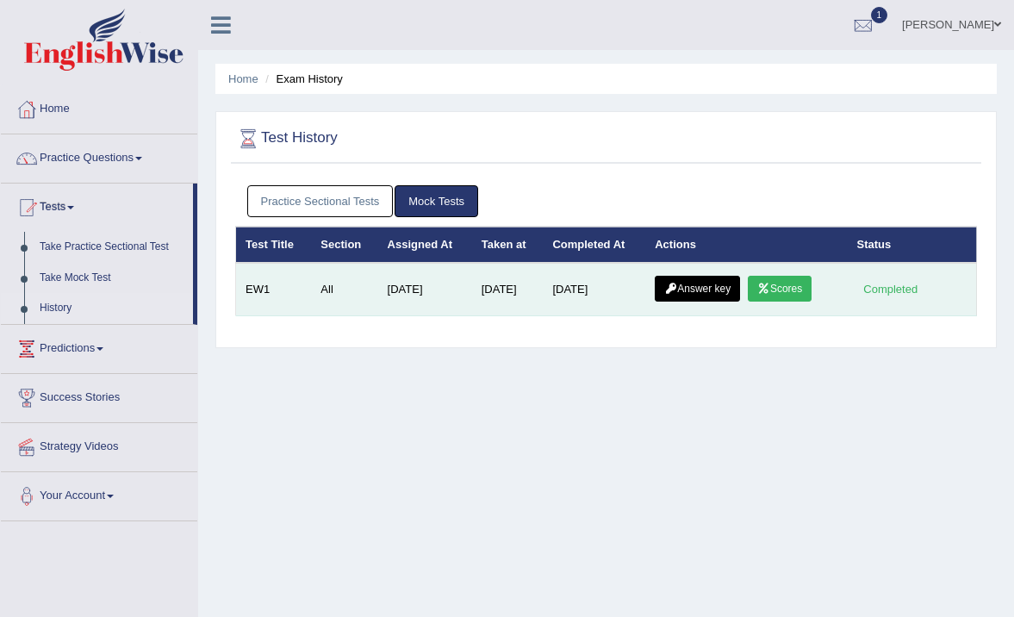
click at [793, 287] on link "Scores" at bounding box center [780, 289] width 64 height 26
